Goal: Information Seeking & Learning: Learn about a topic

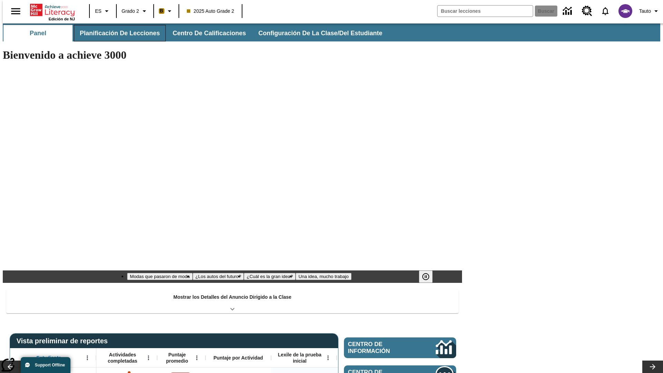
click at [116, 33] on button "Planificación de lecciones" at bounding box center [120, 33] width 92 height 17
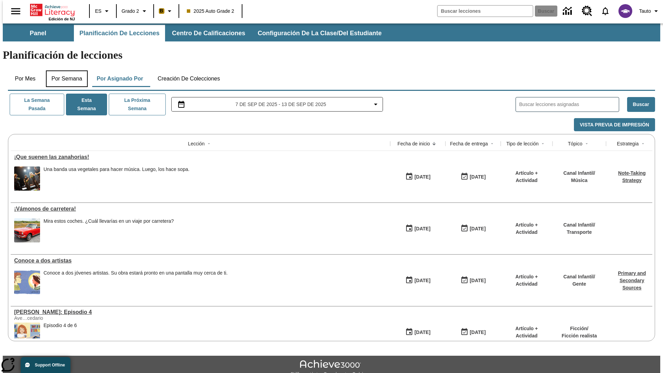
click at [65, 70] on button "Por semana" at bounding box center [67, 78] width 42 height 17
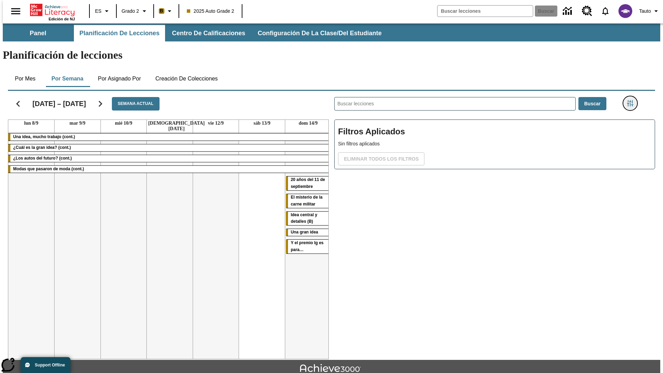
click at [632, 100] on icon "Menú lateral de filtros" at bounding box center [630, 103] width 6 height 6
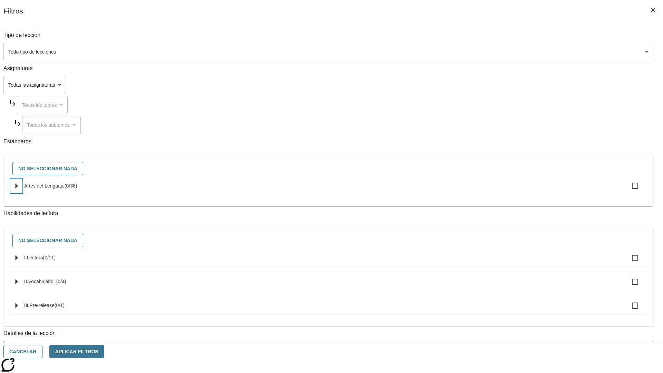
click at [18, 188] on icon "Seleccione estándares" at bounding box center [17, 185] width 2 height 5
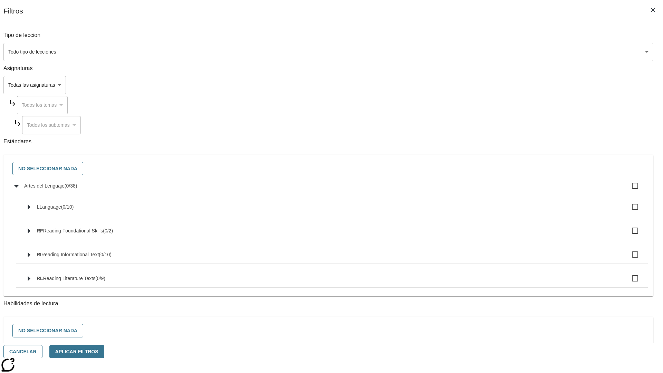
click at [502, 189] on label "Artes del Lenguaje ( 0 / 38 )" at bounding box center [333, 185] width 618 height 14
click at [627, 189] on input "Artes del Lenguaje ( 0 / 38 )" at bounding box center [634, 185] width 14 height 14
checkbox input "true"
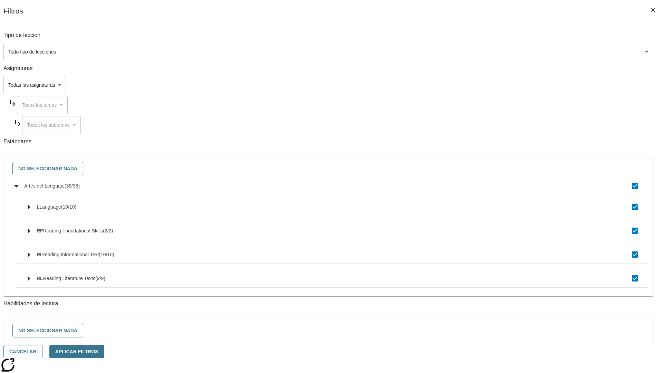
checkbox input "true"
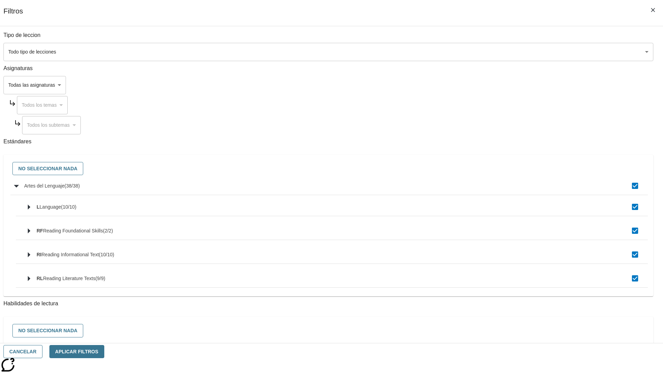
checkbox input "true"
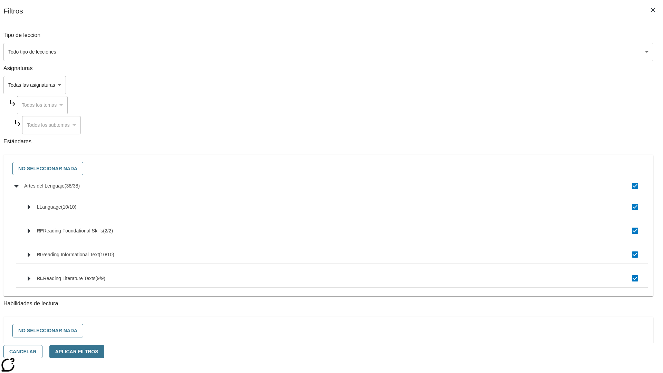
checkbox input "true"
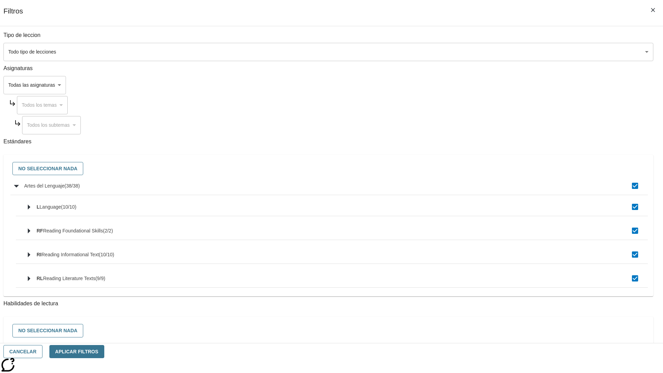
checkbox input "true"
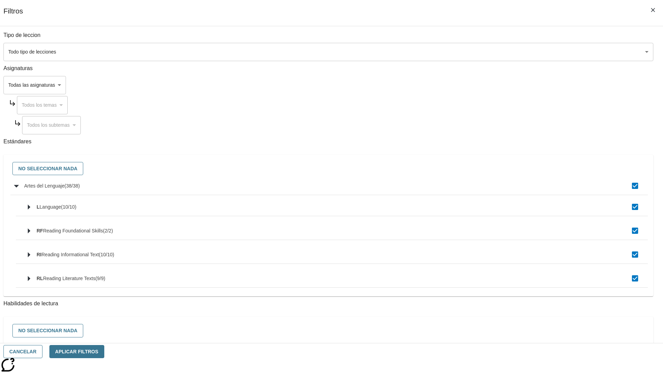
checkbox input "true"
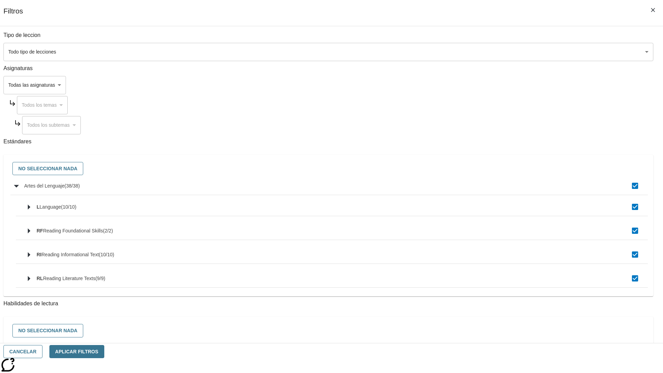
checkbox input "true"
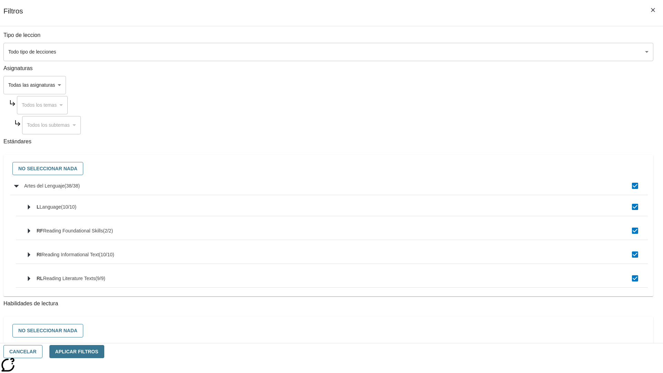
checkbox input "true"
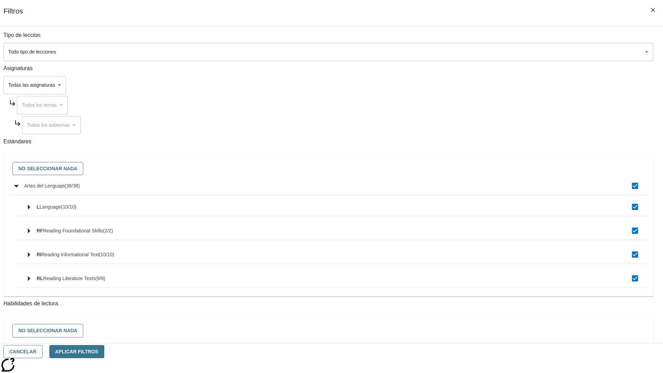
checkbox input "true"
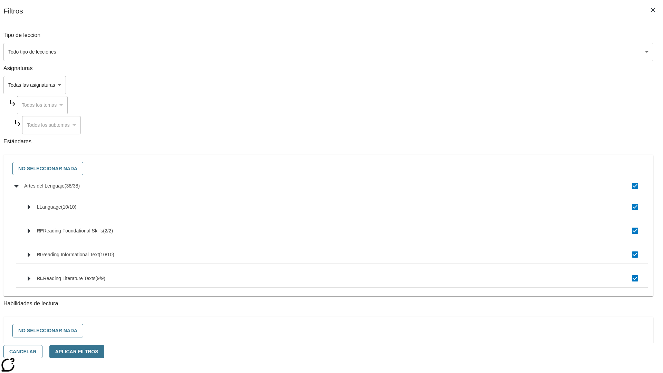
checkbox input "true"
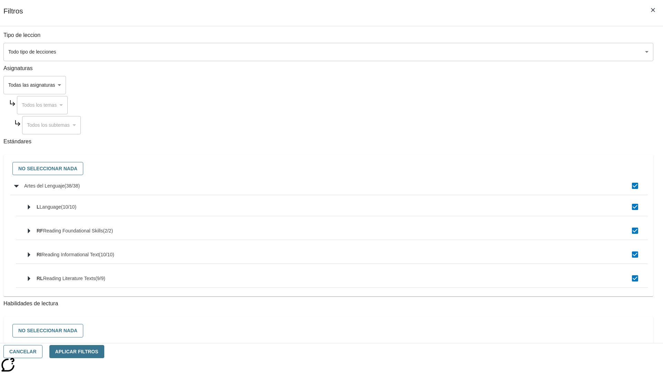
checkbox input "true"
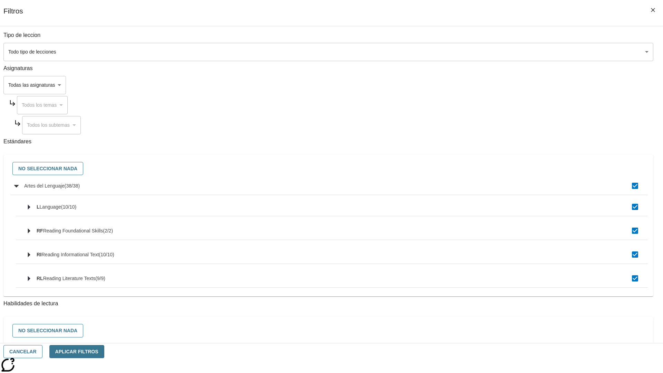
checkbox input "true"
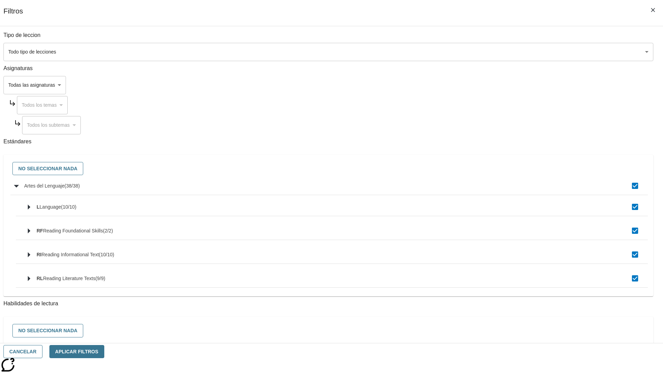
checkbox input "true"
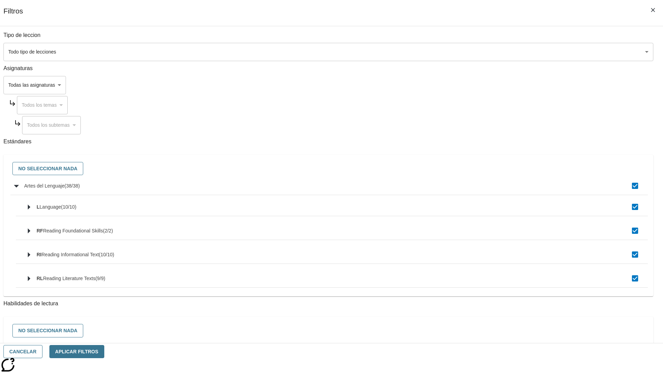
checkbox input "true"
click at [83, 169] on button "No seleccionar nada" at bounding box center [47, 168] width 71 height 13
checkbox input "false"
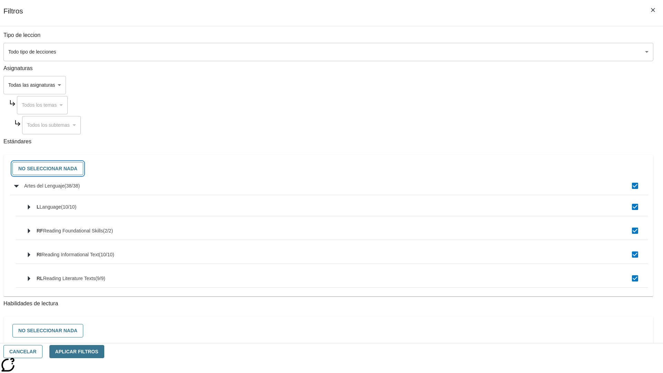
checkbox input "false"
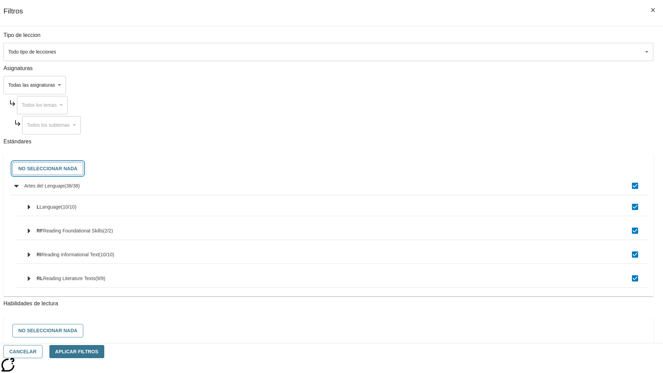
checkbox input "false"
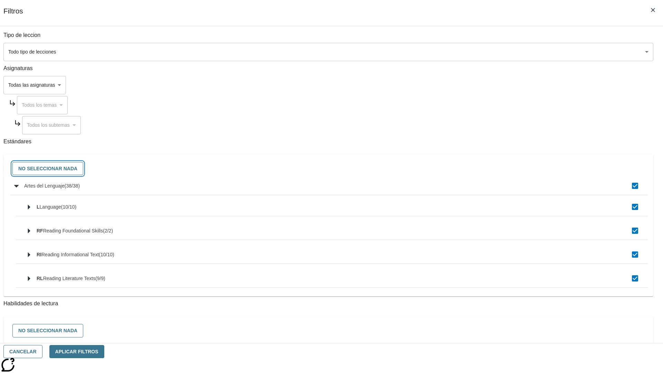
checkbox input "false"
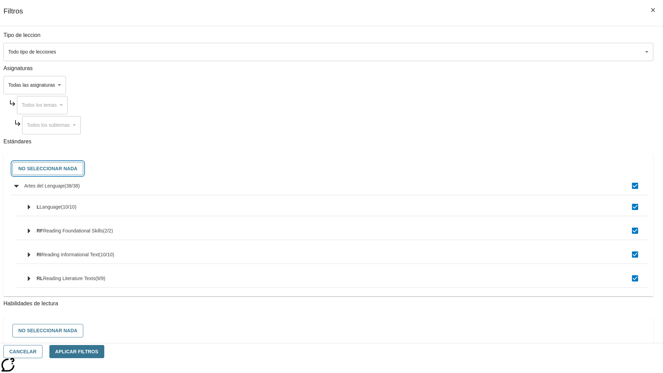
checkbox input "false"
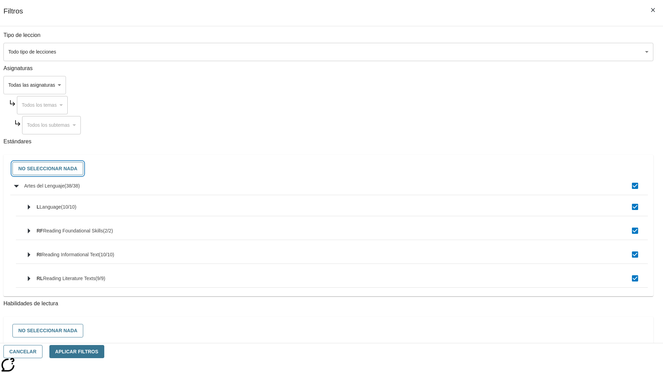
checkbox input "false"
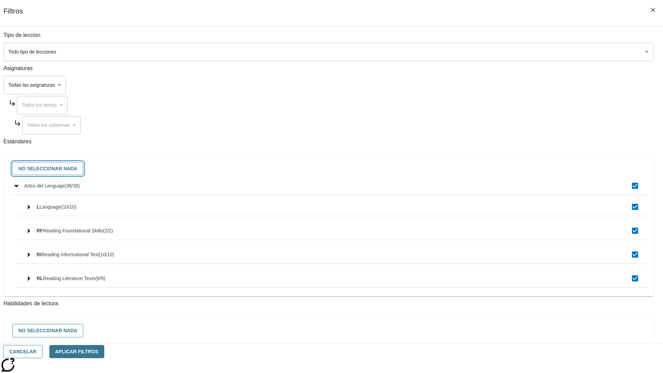
checkbox input "false"
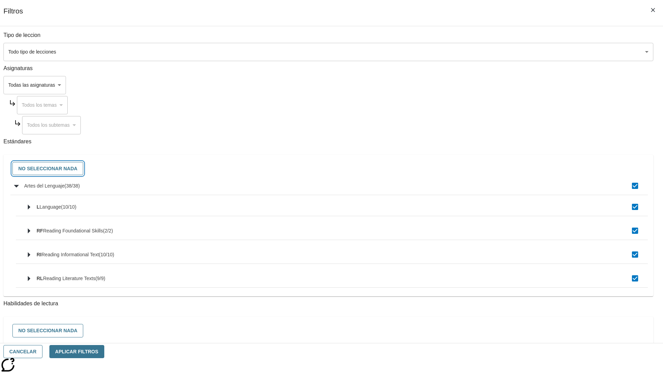
checkbox input "false"
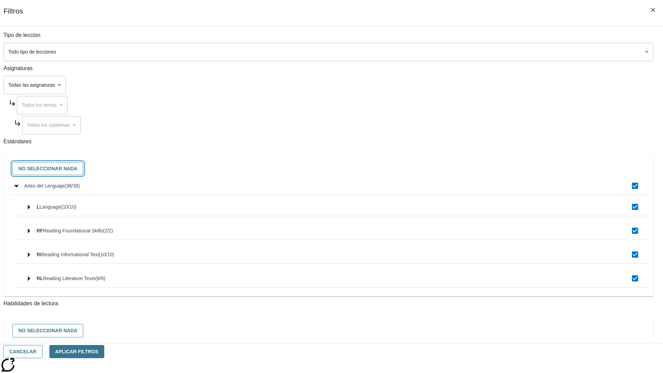
checkbox input "false"
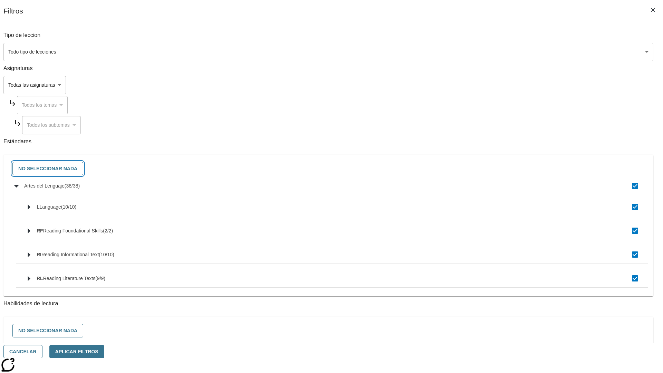
checkbox input "false"
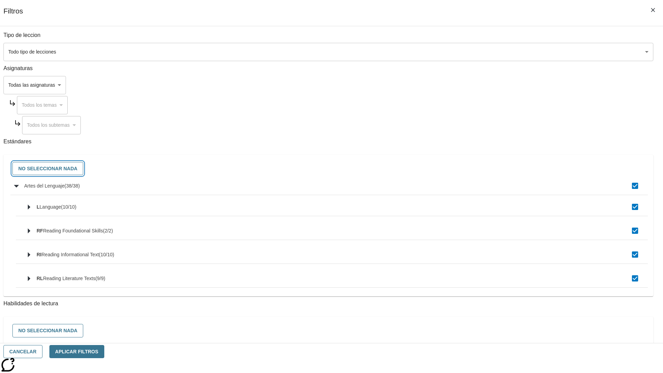
checkbox input "false"
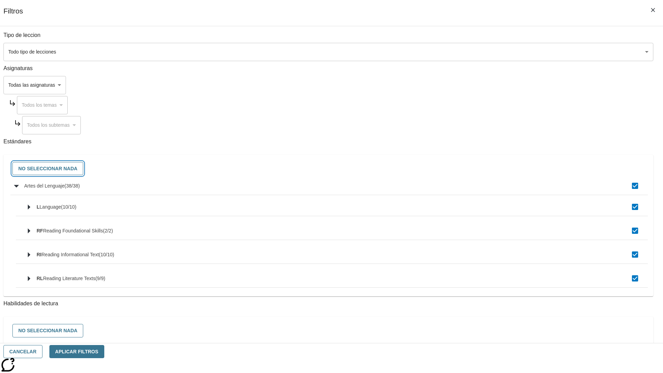
checkbox input "false"
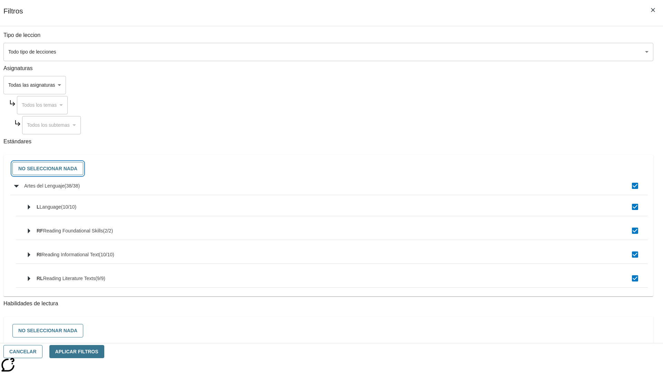
checkbox input "false"
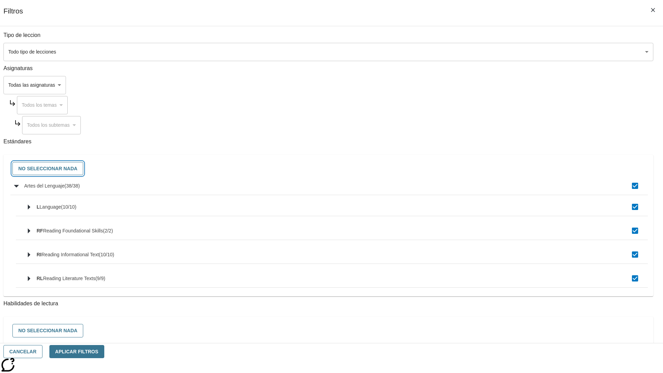
checkbox input "false"
click at [42, 351] on button "Cancelar" at bounding box center [22, 351] width 39 height 13
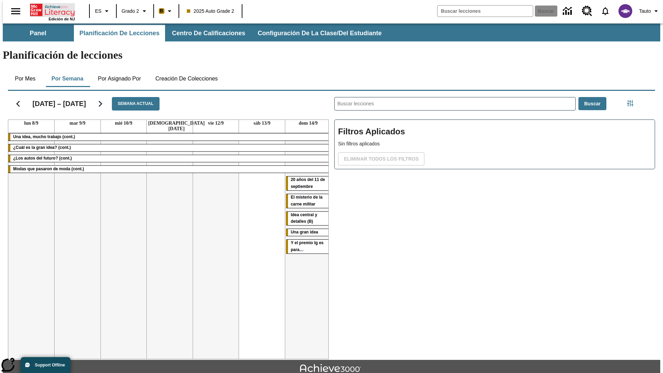
click at [50, 9] on icon "Portada" at bounding box center [53, 10] width 46 height 14
